Goal: Task Accomplishment & Management: Manage account settings

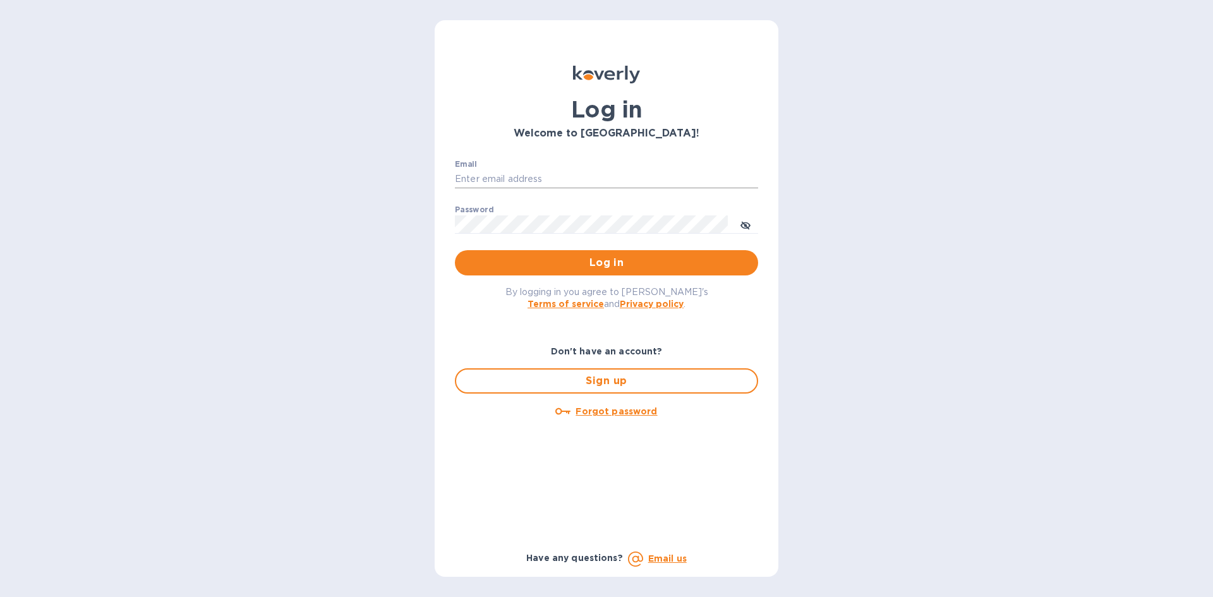
click at [491, 179] on input "Email" at bounding box center [606, 179] width 303 height 19
type input "davidg@grainbrainusa.com"
click at [465, 461] on div "Don't have an account? Sign up Forgot password" at bounding box center [606, 443] width 313 height 207
click at [578, 268] on span "Log in" at bounding box center [606, 262] width 283 height 15
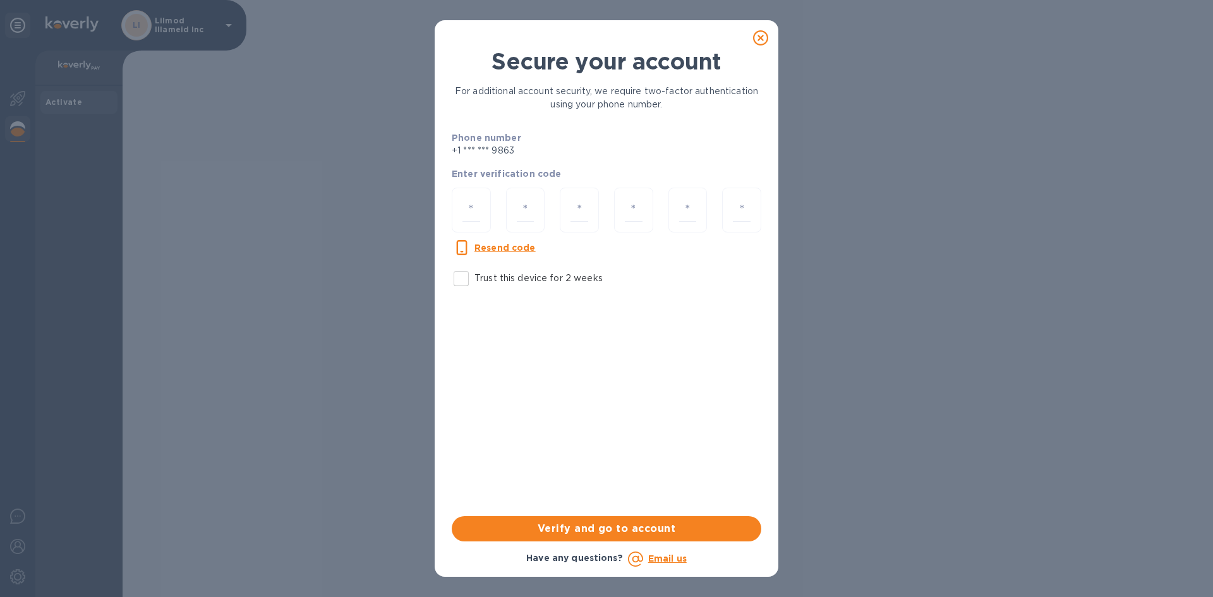
click at [466, 275] on input "Trust this device for 2 weeks" at bounding box center [461, 278] width 27 height 27
checkbox input "true"
click at [482, 215] on div at bounding box center [471, 210] width 39 height 45
paste input "4"
type input "4"
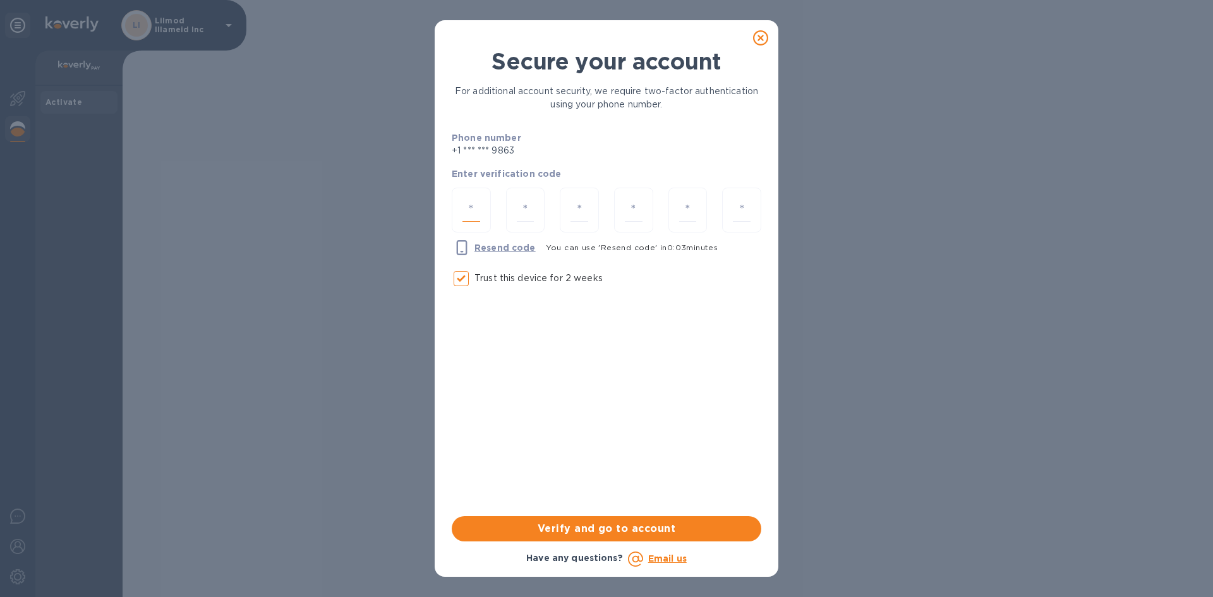
type input "3"
type input "8"
type input "4"
type input "2"
type input "8"
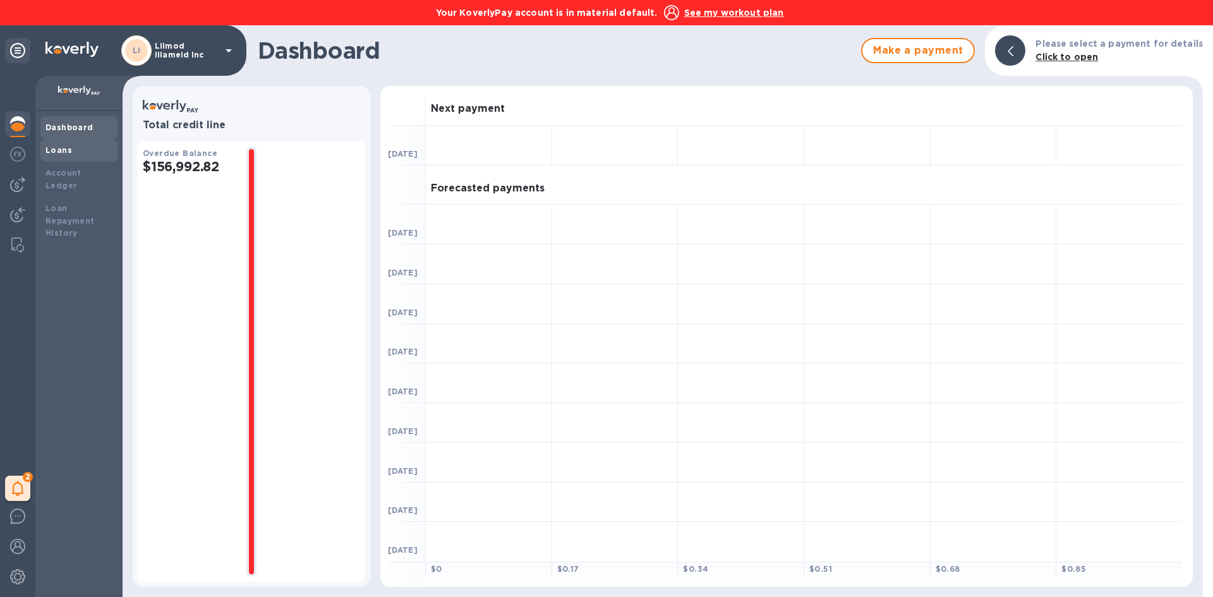
click at [63, 152] on b "Loans" at bounding box center [58, 149] width 27 height 9
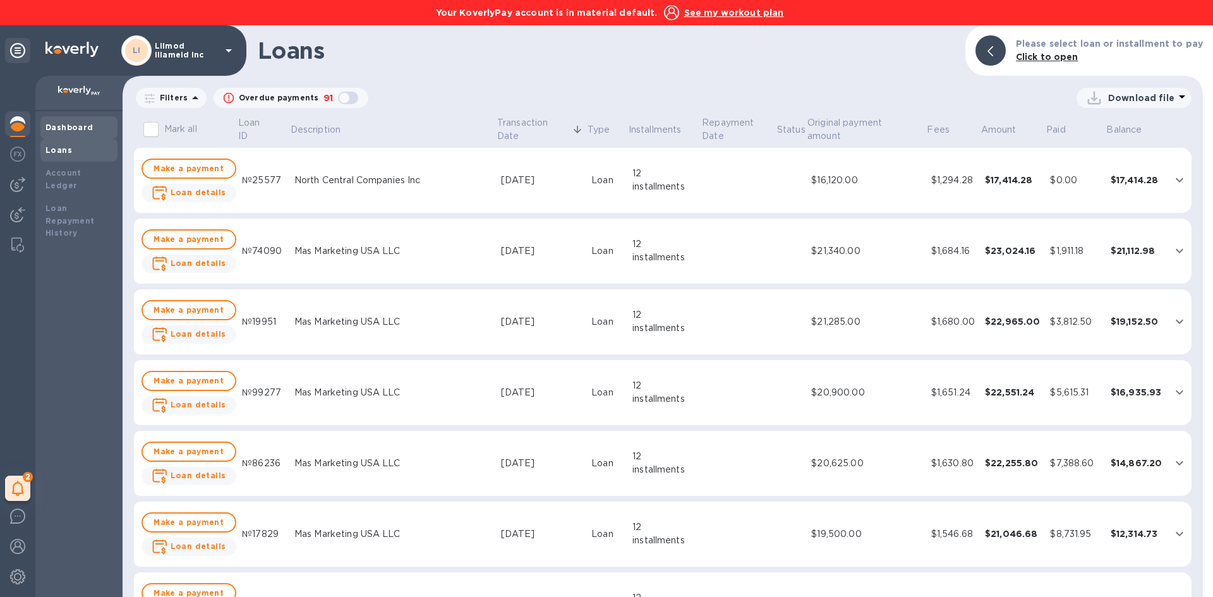
click at [65, 123] on b "Dashboard" at bounding box center [69, 127] width 48 height 9
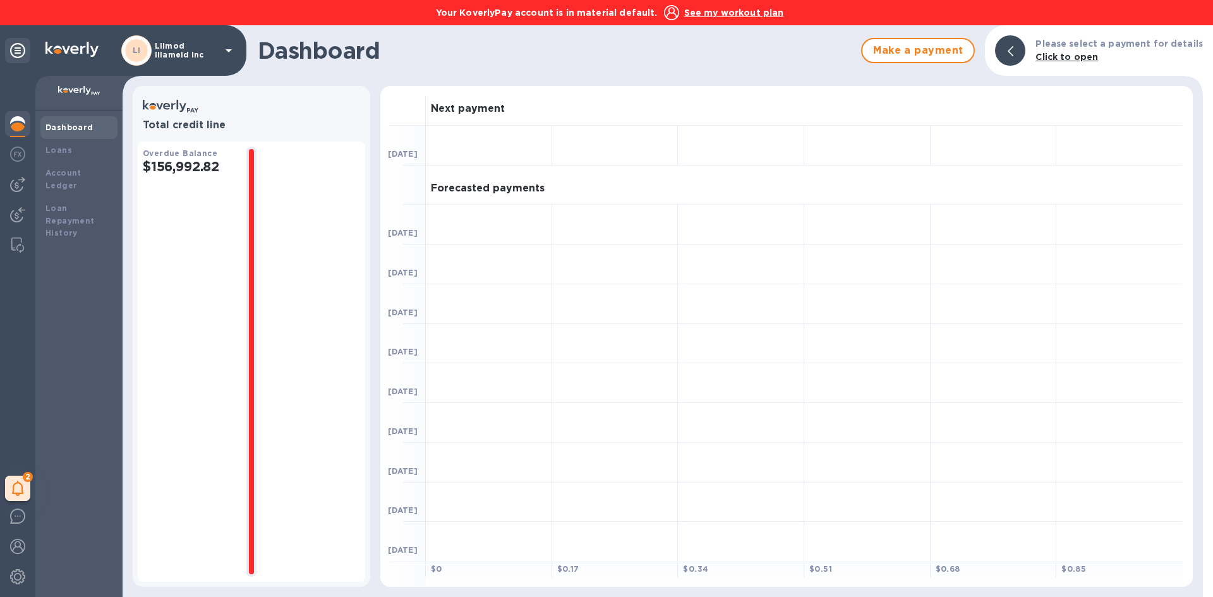
click at [162, 164] on h2 "$156,992.82" at bounding box center [189, 167] width 93 height 16
click at [716, 14] on u "See my workout plan" at bounding box center [734, 13] width 100 height 10
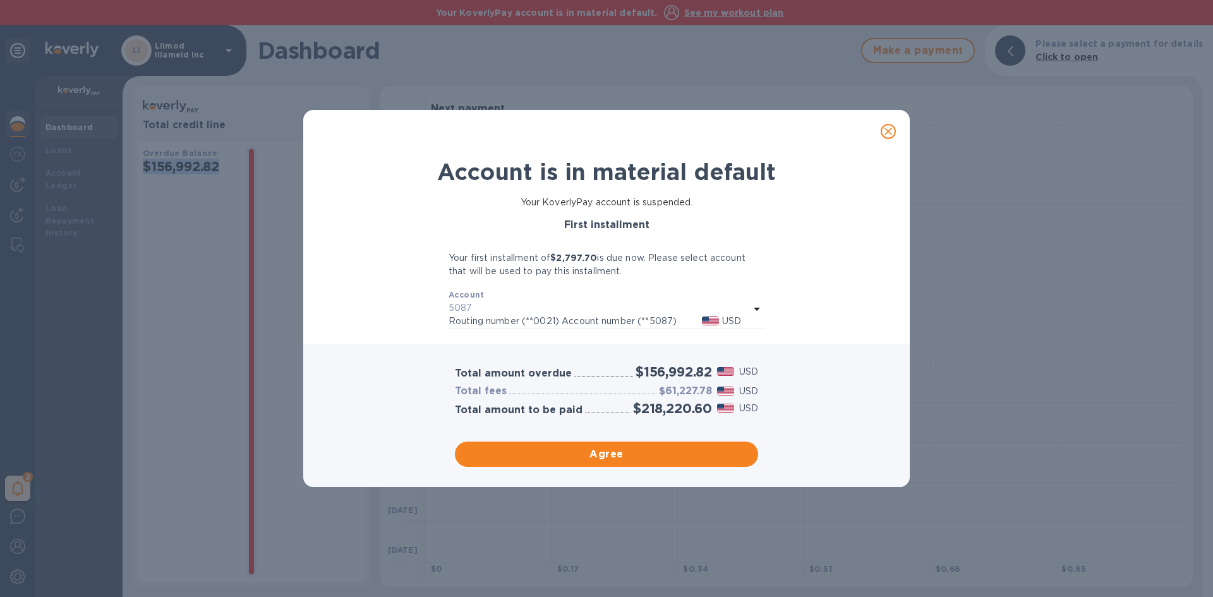
click at [756, 307] on icon at bounding box center [756, 308] width 15 height 15
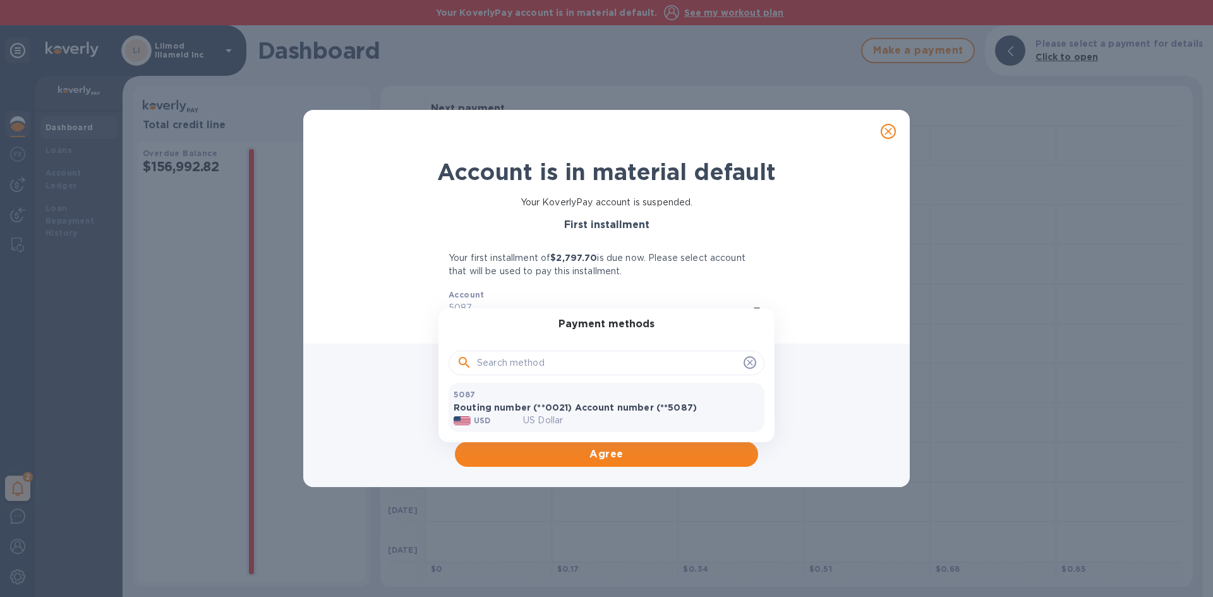
click at [790, 294] on div at bounding box center [606, 298] width 1213 height 597
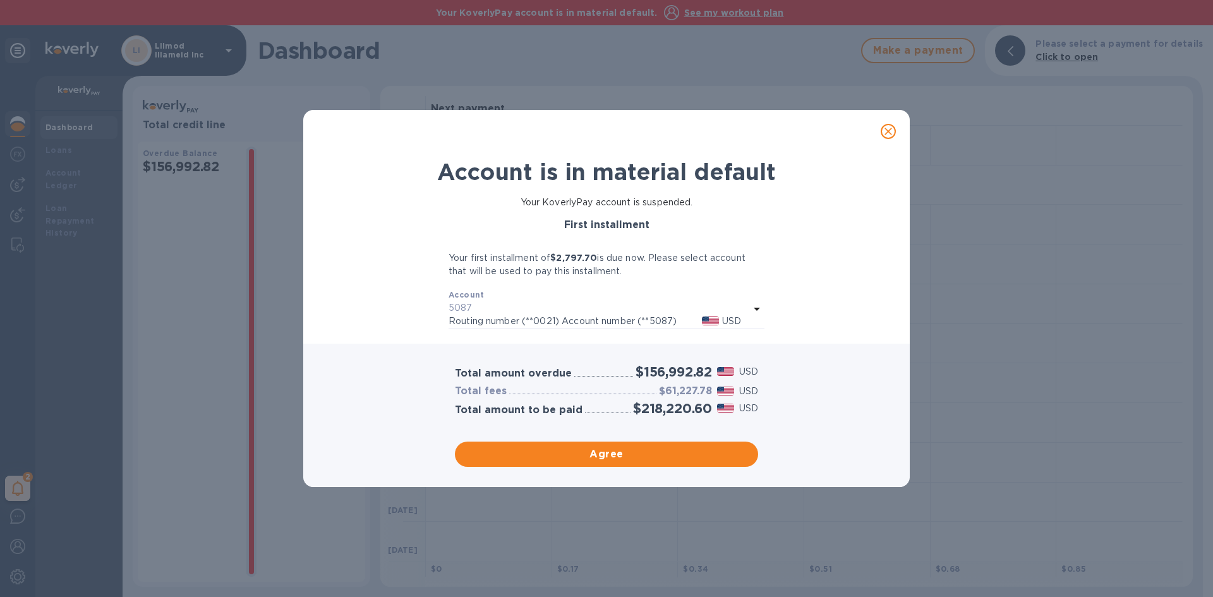
click at [581, 261] on b "$2,797.70" at bounding box center [573, 258] width 47 height 10
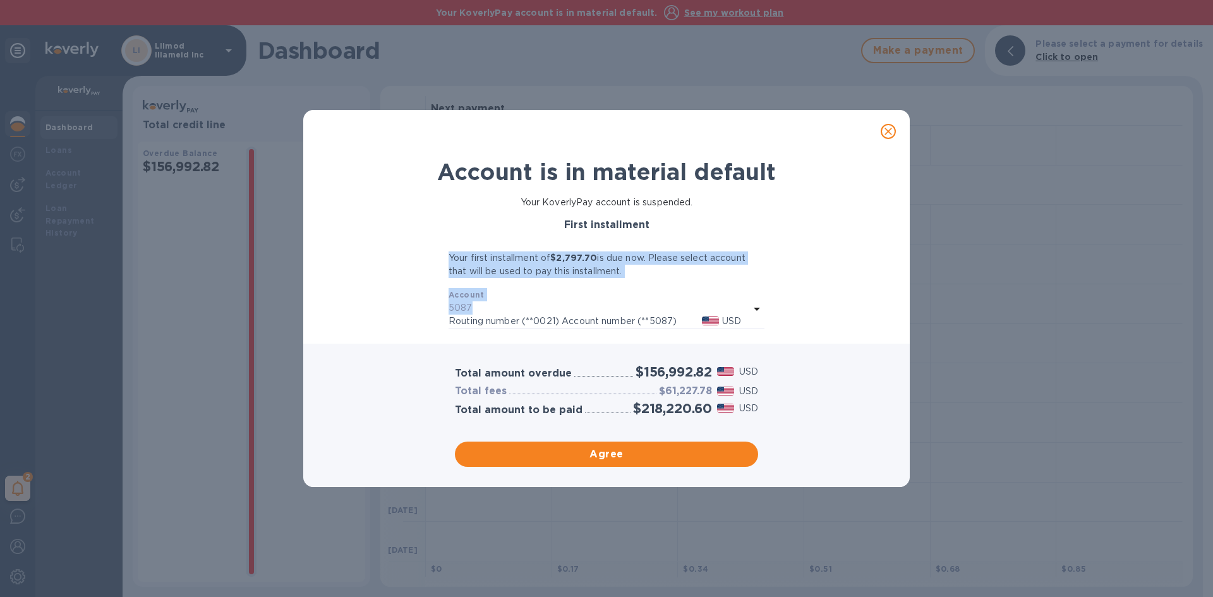
drag, startPoint x: 478, startPoint y: 306, endPoint x: 445, endPoint y: 243, distance: 71.8
click at [445, 243] on div "First installment Your first installment of $2,797.70 is due now. Please select…" at bounding box center [607, 273] width 574 height 119
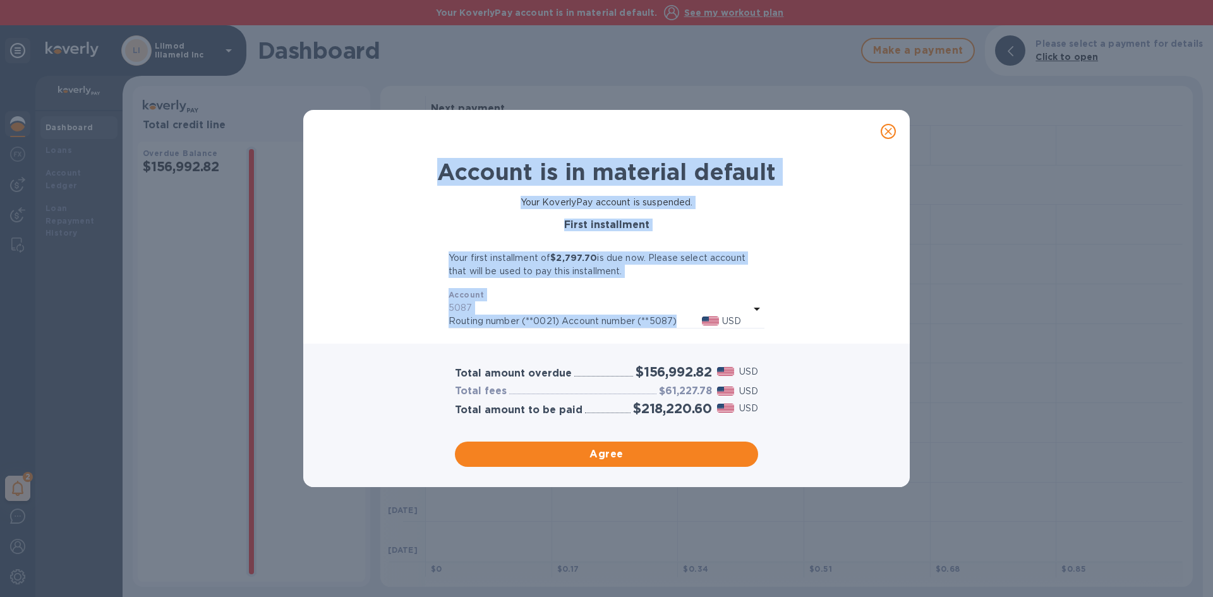
drag, startPoint x: 441, startPoint y: 176, endPoint x: 678, endPoint y: 328, distance: 281.6
click at [678, 328] on div "Account is in material default Your KoverlyPay account is suspended. First inst…" at bounding box center [607, 243] width 574 height 181
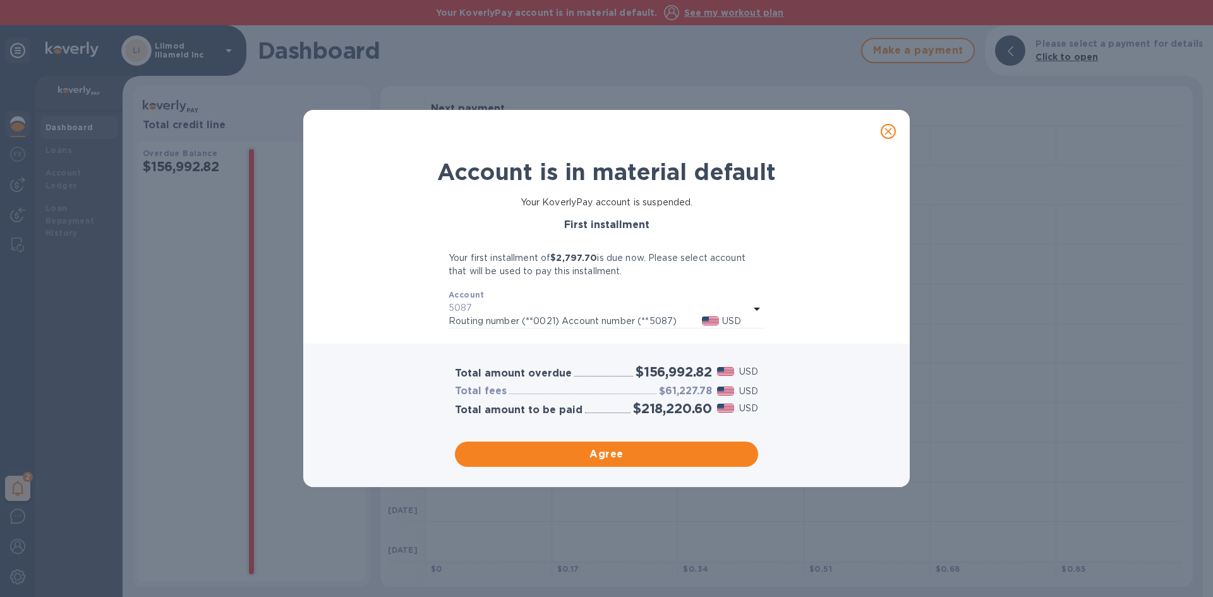
click at [663, 347] on div "Total amount overdue $156,992.82 USD Total fees $61,227.78 USD Total amount to …" at bounding box center [606, 415] width 606 height 143
click at [553, 258] on p "Your first installment of $2,797.70 is due now. Please select account that will…" at bounding box center [606, 264] width 316 height 27
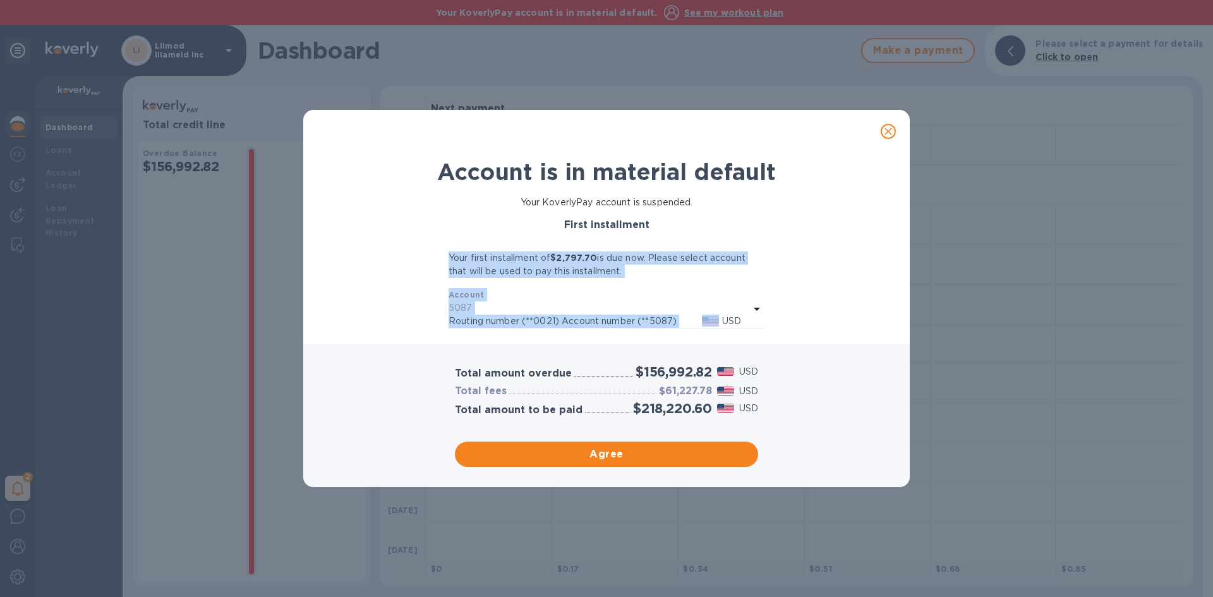
drag, startPoint x: 553, startPoint y: 258, endPoint x: 472, endPoint y: 322, distance: 103.4
click at [472, 322] on div "First installment Your first installment of $2,797.70 is due now. Please select…" at bounding box center [606, 273] width 316 height 109
click at [754, 315] on icon at bounding box center [756, 308] width 15 height 15
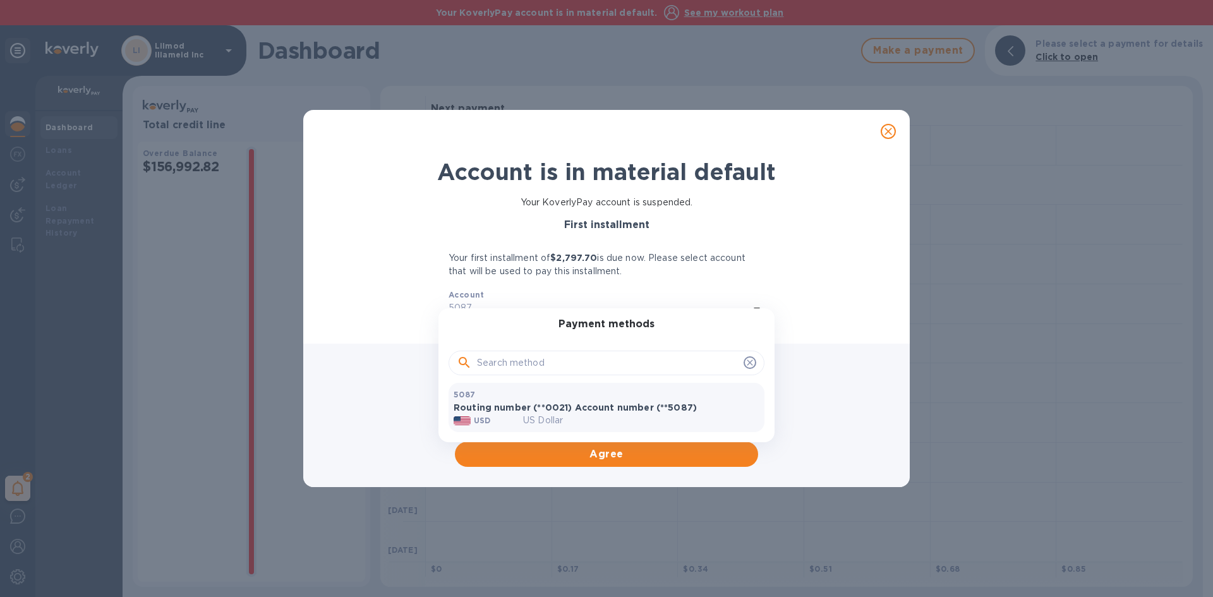
click at [813, 306] on div at bounding box center [606, 298] width 1213 height 597
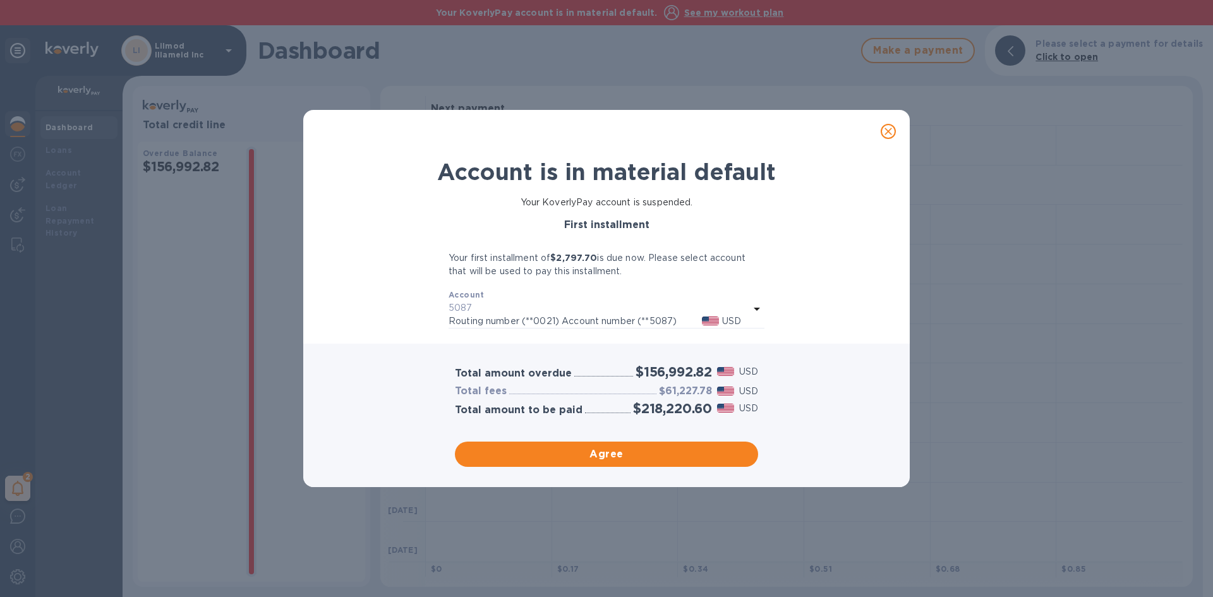
click at [588, 259] on b "$2,797.70" at bounding box center [573, 258] width 47 height 10
drag, startPoint x: 588, startPoint y: 259, endPoint x: 474, endPoint y: 257, distance: 113.7
click at [474, 251] on p "Your first installment of $2,797.70 is due now. Please select account that will…" at bounding box center [606, 264] width 316 height 27
click at [469, 301] on p "5087" at bounding box center [598, 307] width 301 height 13
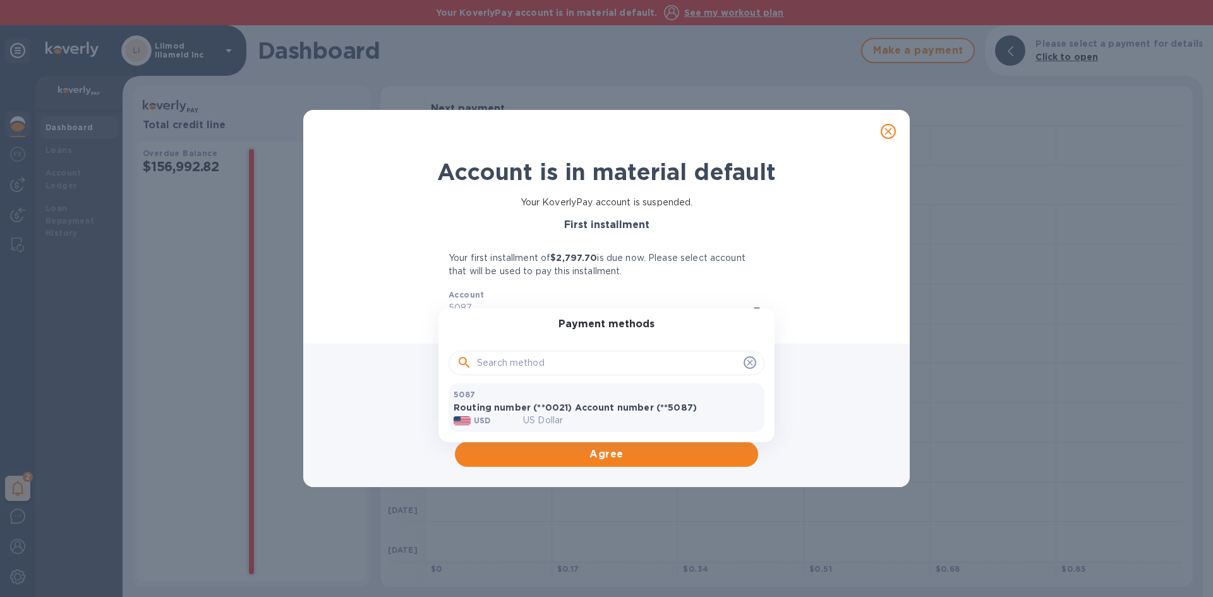
click at [469, 301] on div at bounding box center [606, 298] width 1213 height 597
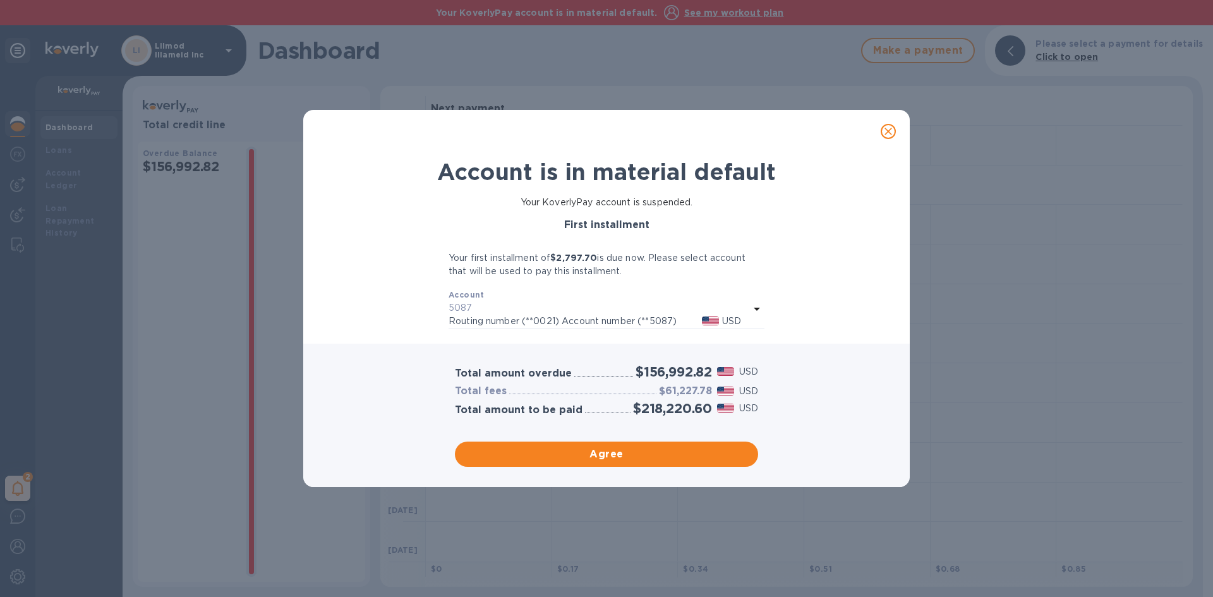
click at [755, 309] on icon at bounding box center [757, 309] width 6 height 3
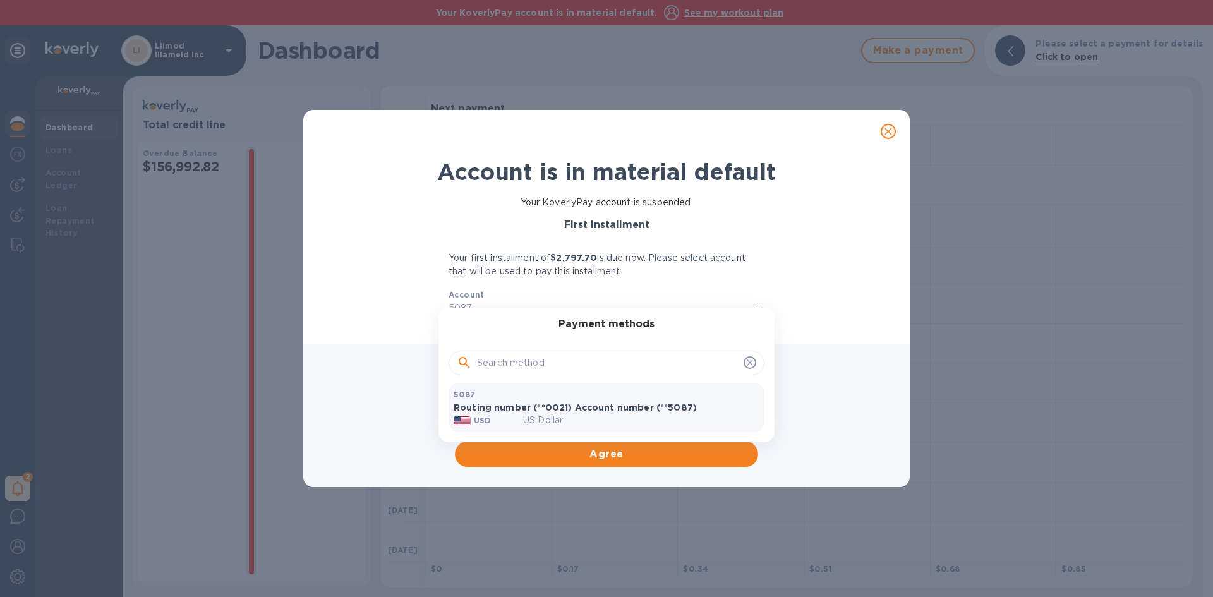
click at [440, 167] on div at bounding box center [606, 298] width 1213 height 597
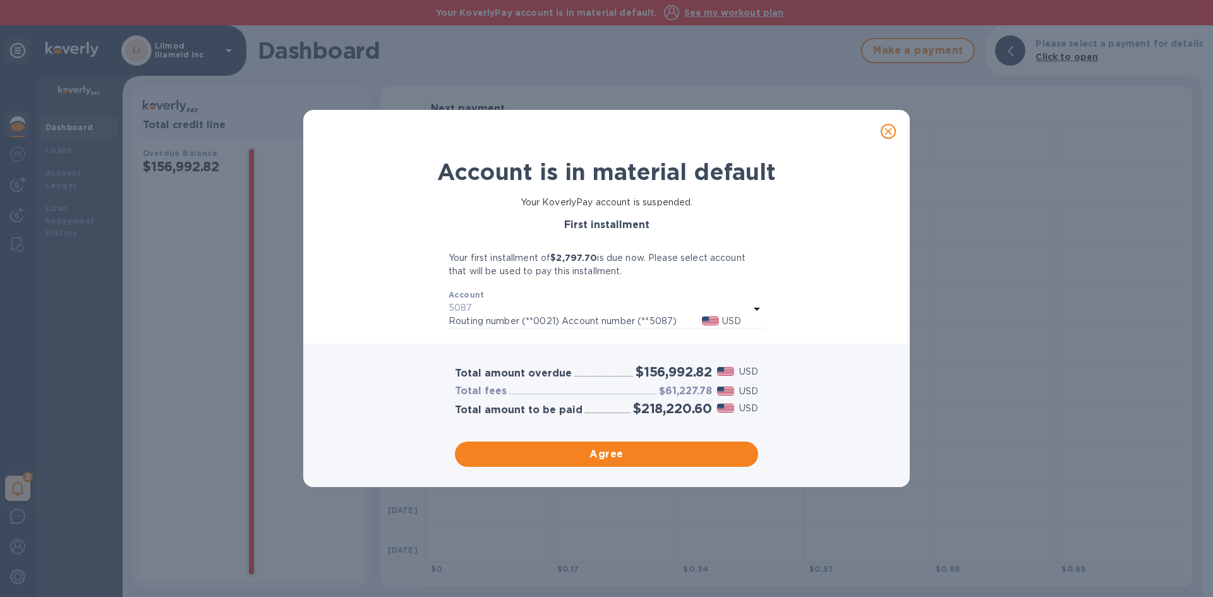
click at [440, 167] on div "Payment methods 5087 Routing number (**0021) Account number (**5087) USD US Dol…" at bounding box center [606, 298] width 1213 height 597
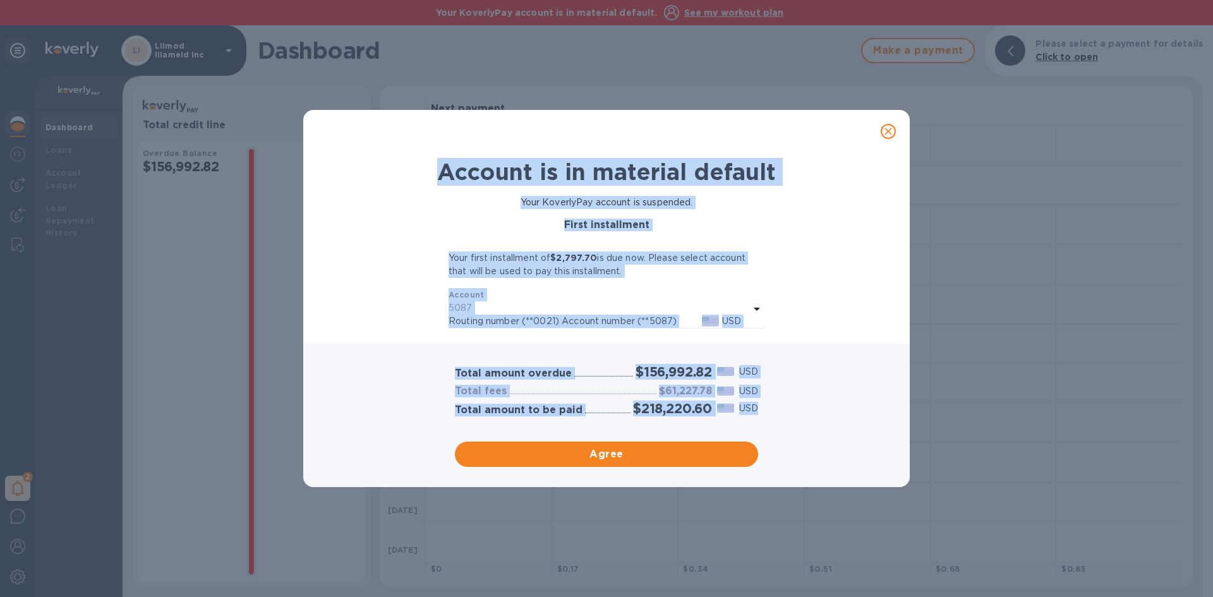
drag, startPoint x: 440, startPoint y: 167, endPoint x: 628, endPoint y: 198, distance: 190.6
click at [671, 224] on h3 "First installment" at bounding box center [606, 225] width 316 height 12
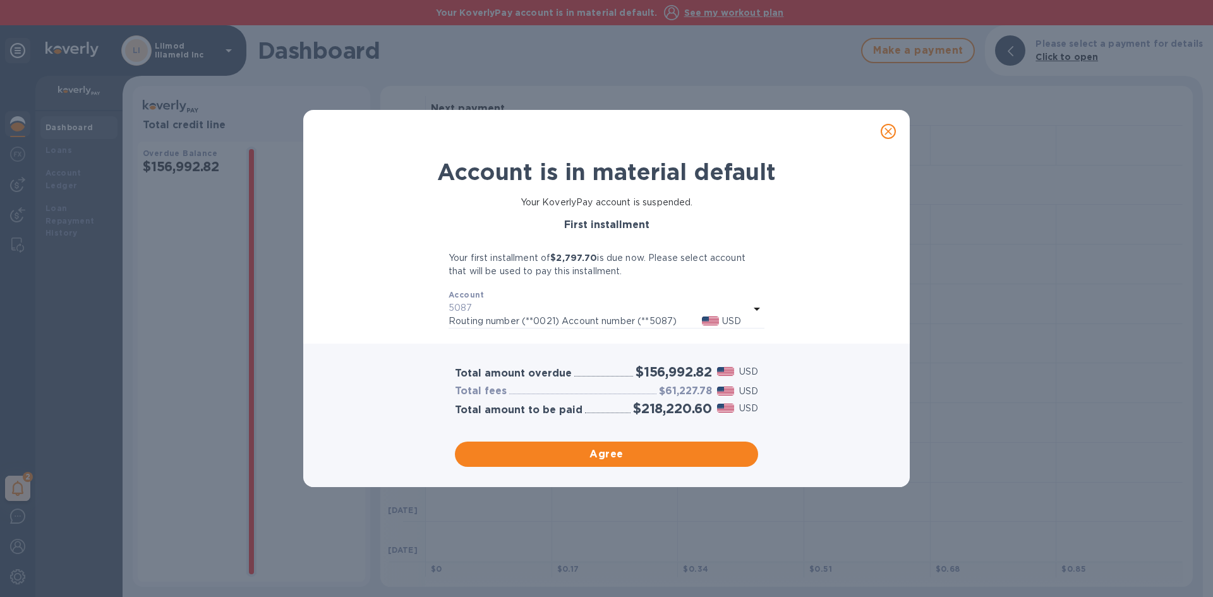
click at [646, 224] on b "First installment" at bounding box center [606, 225] width 85 height 12
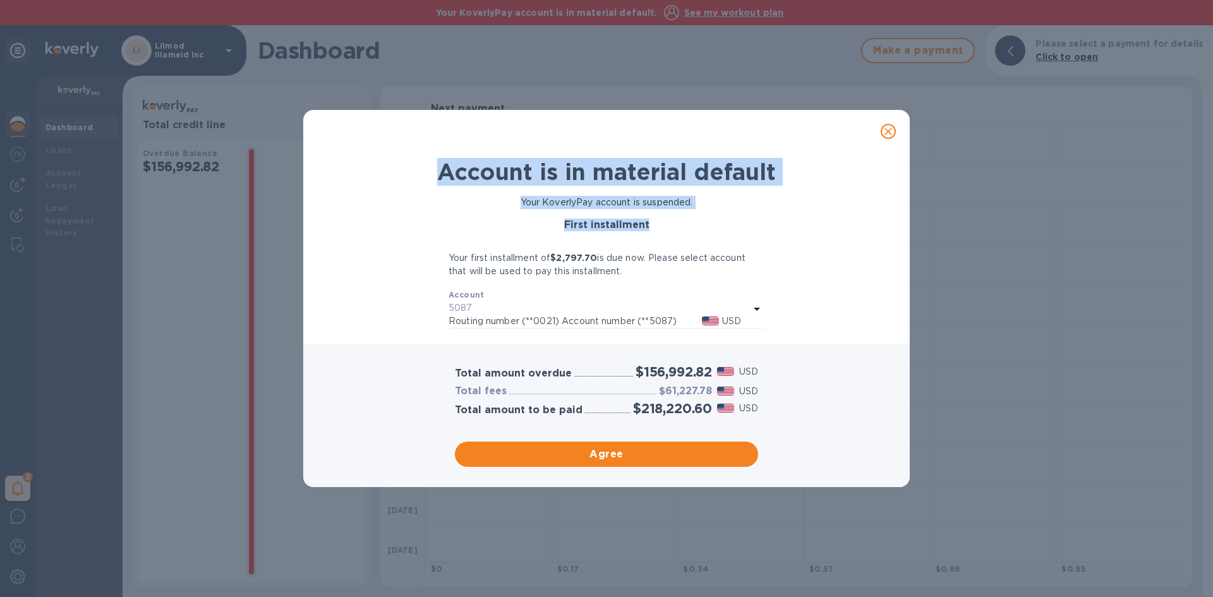
drag, startPoint x: 646, startPoint y: 224, endPoint x: 469, endPoint y: 164, distance: 186.0
click at [470, 164] on div "Account is in material default Your KoverlyPay account is suspended. First inst…" at bounding box center [607, 243] width 574 height 181
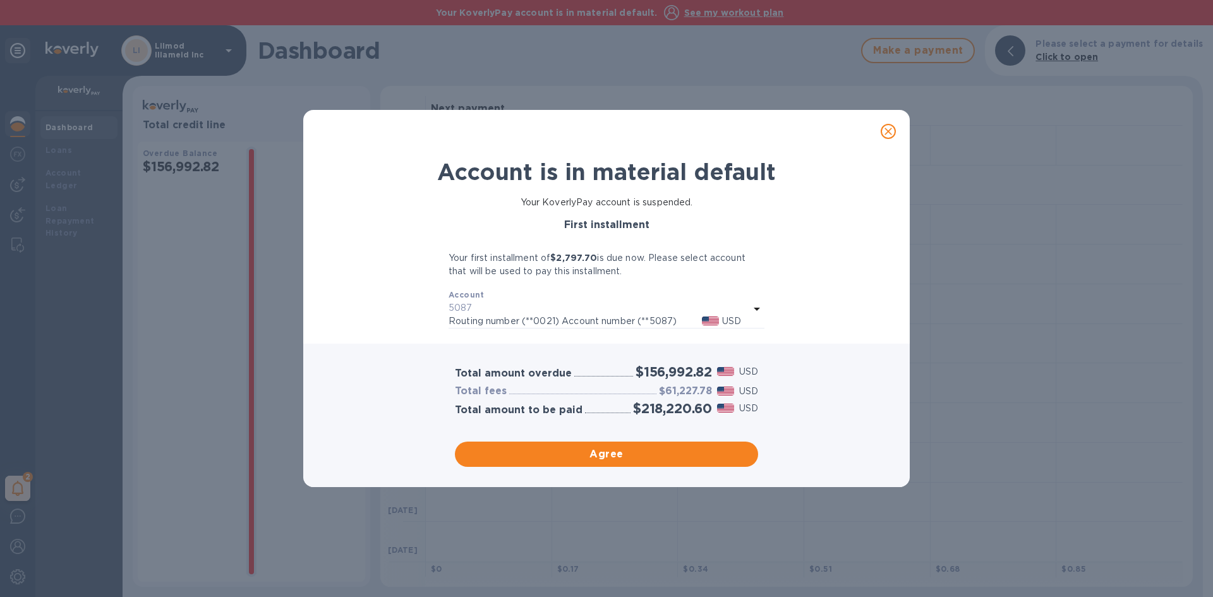
click at [635, 318] on p "Routing number (**0021) Account number (**5087)" at bounding box center [574, 321] width 253 height 13
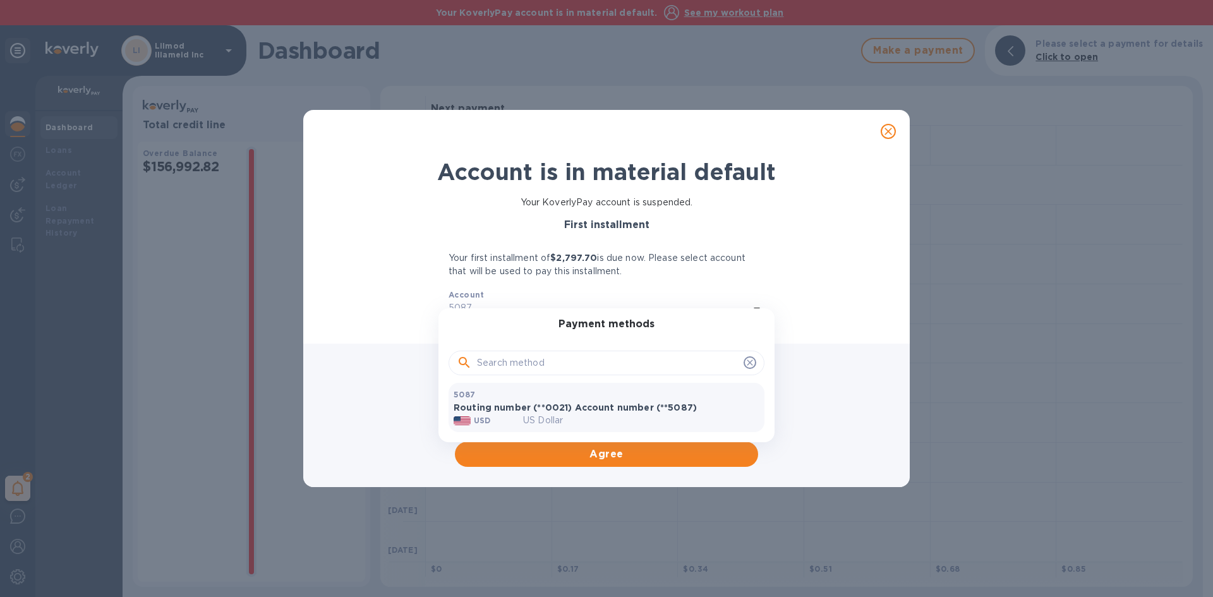
click at [718, 277] on div at bounding box center [606, 298] width 1213 height 597
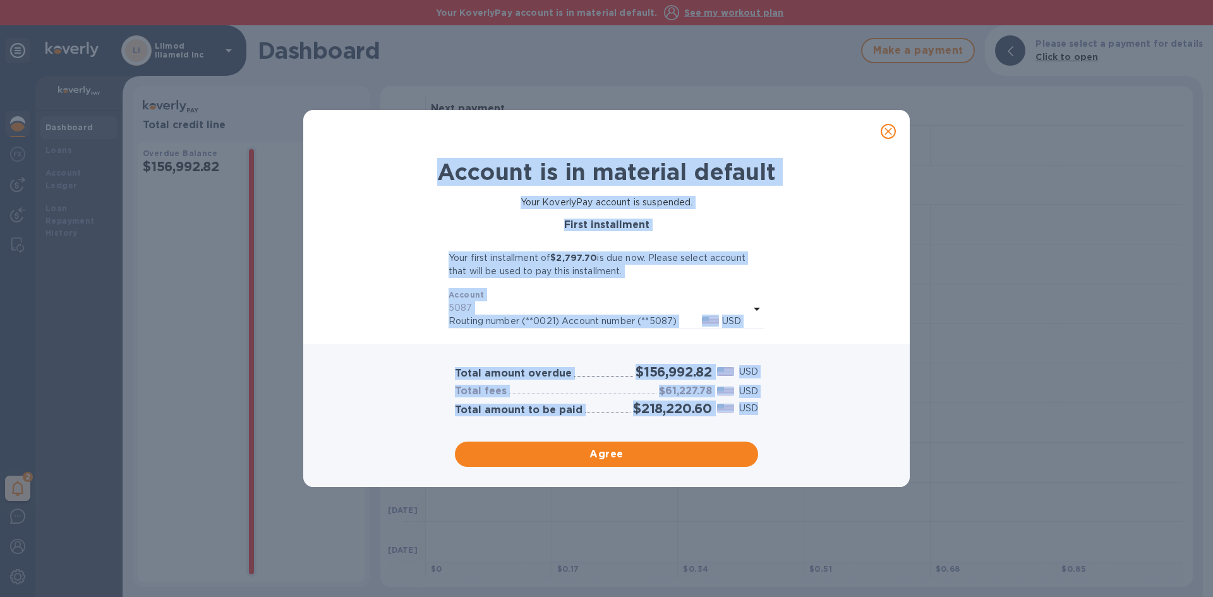
drag, startPoint x: 764, startPoint y: 405, endPoint x: 443, endPoint y: 186, distance: 388.2
click at [443, 186] on div "Account is in material default Your KoverlyPay account is suspended. First inst…" at bounding box center [606, 298] width 606 height 377
click at [436, 179] on div "Account is in material default" at bounding box center [607, 172] width 574 height 38
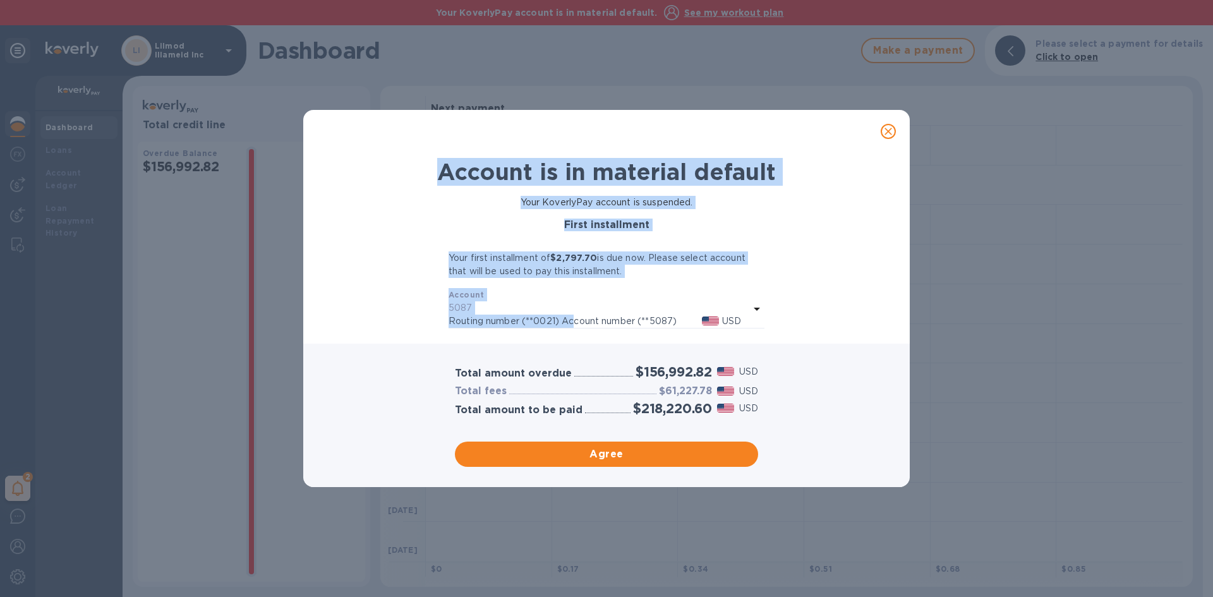
drag, startPoint x: 440, startPoint y: 177, endPoint x: 579, endPoint y: 332, distance: 207.5
click at [579, 332] on div "Account is in material default Your KoverlyPay account is suspended. First inst…" at bounding box center [607, 243] width 574 height 181
